Goal: Check status: Check status

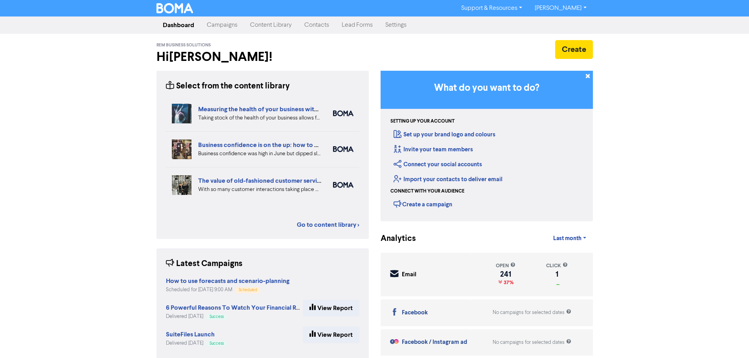
click at [226, 27] on link "Campaigns" at bounding box center [221, 25] width 43 height 16
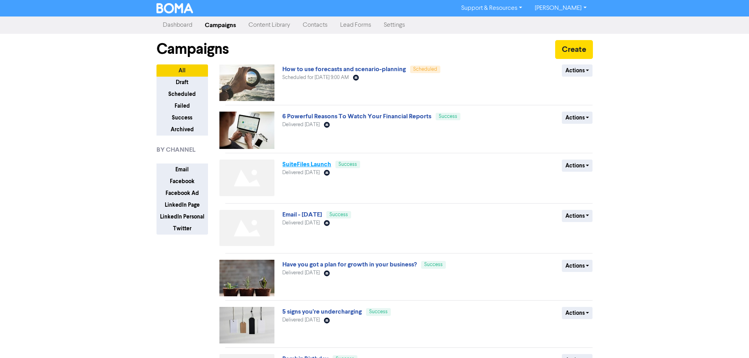
click at [305, 155] on link "SuiteFiles Launch" at bounding box center [306, 164] width 49 height 8
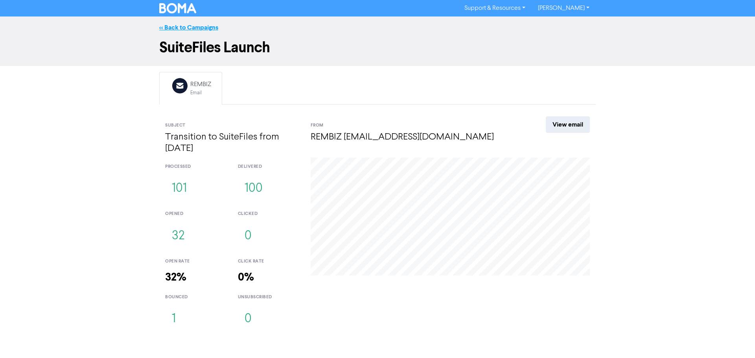
click at [177, 27] on link "<< Back to Campaigns" at bounding box center [188, 28] width 59 height 8
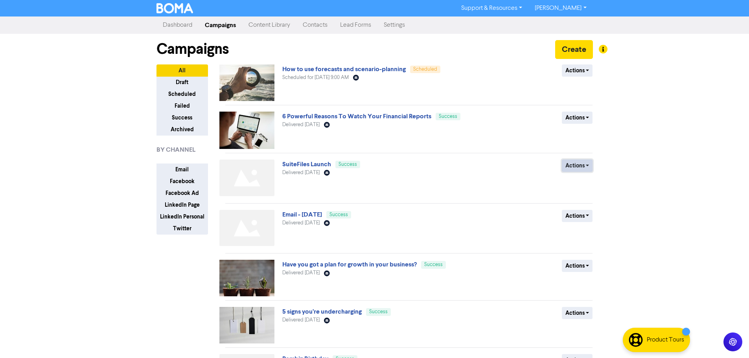
click at [376, 155] on button "Actions" at bounding box center [577, 166] width 31 height 12
click at [322, 155] on link "SuiteFiles Launch" at bounding box center [306, 164] width 49 height 8
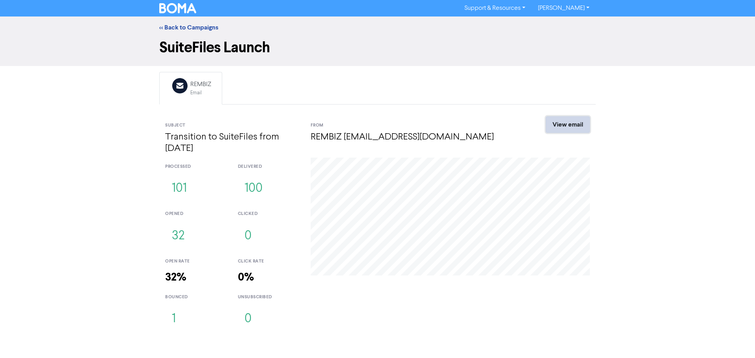
click at [376, 125] on link "View email" at bounding box center [568, 124] width 44 height 17
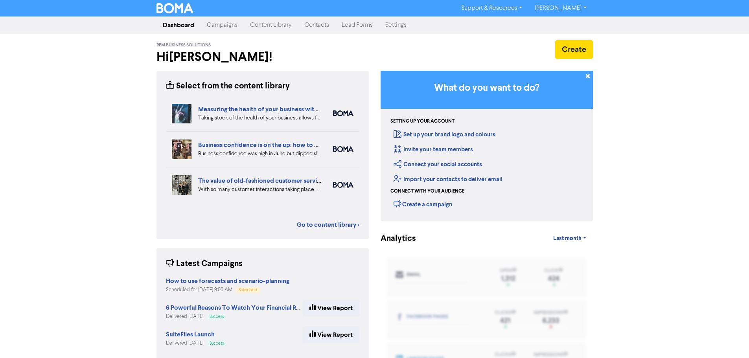
click at [228, 25] on link "Campaigns" at bounding box center [221, 25] width 43 height 16
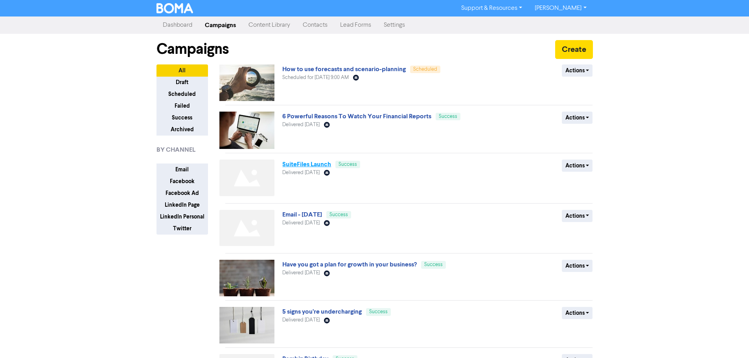
click at [310, 155] on link "SuiteFiles Launch" at bounding box center [306, 164] width 49 height 8
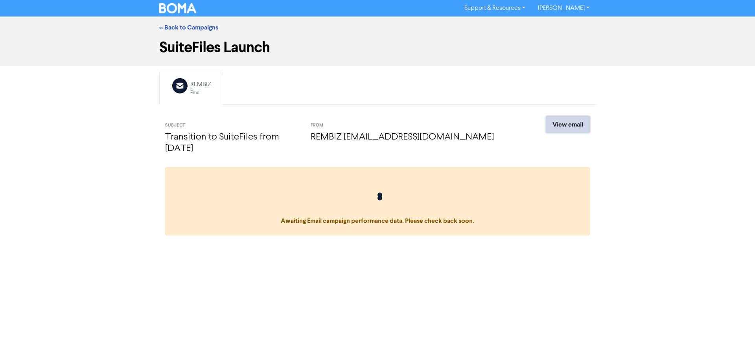
click at [376, 126] on link "View email" at bounding box center [568, 124] width 44 height 17
